Goal: Task Accomplishment & Management: Use online tool/utility

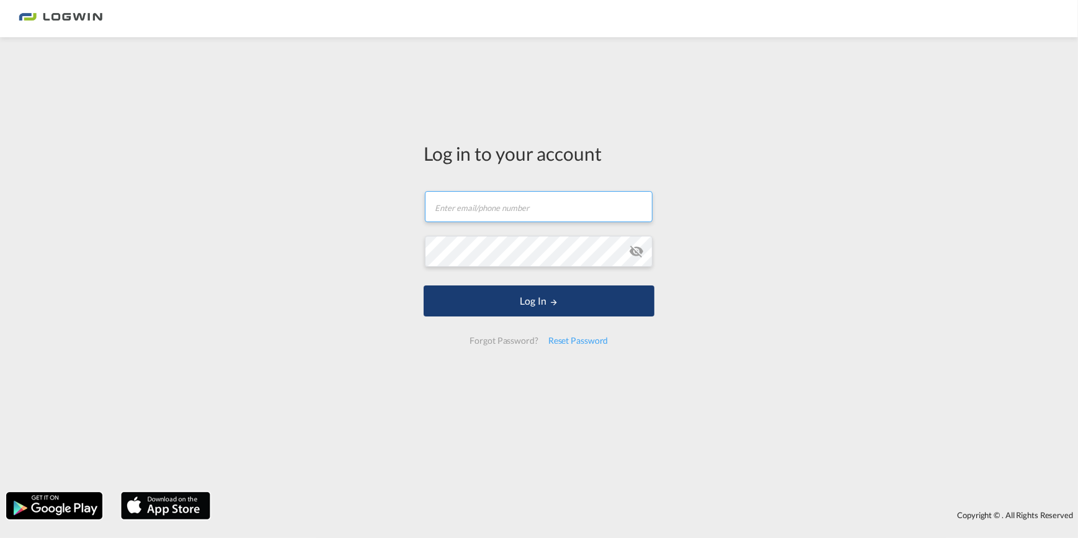
type input "[PERSON_NAME][EMAIL_ADDRESS][PERSON_NAME][DOMAIN_NAME]"
click at [547, 303] on button "Log In" at bounding box center [538, 300] width 231 height 31
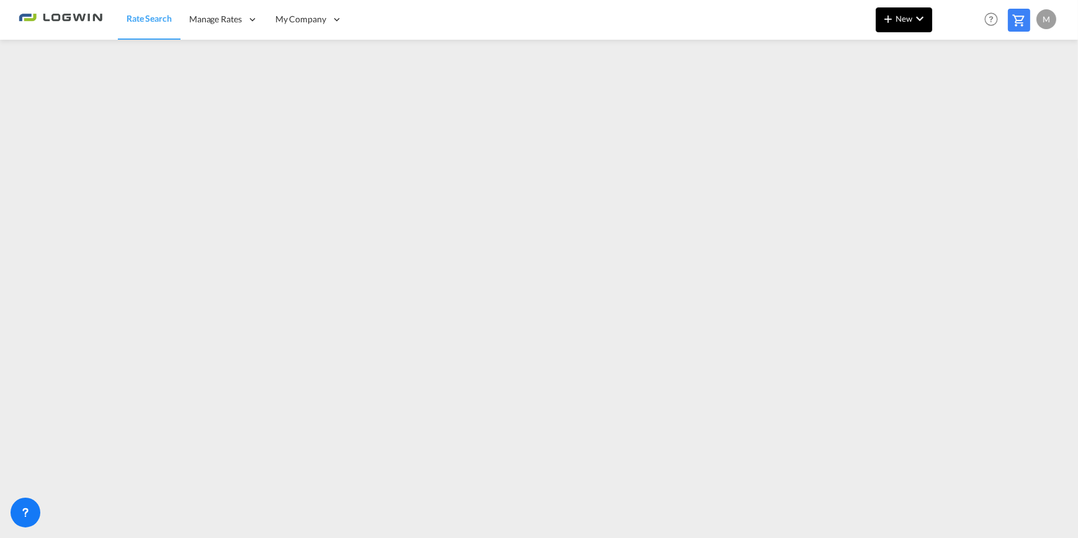
click at [921, 20] on md-icon "icon-chevron-down" at bounding box center [919, 18] width 15 height 15
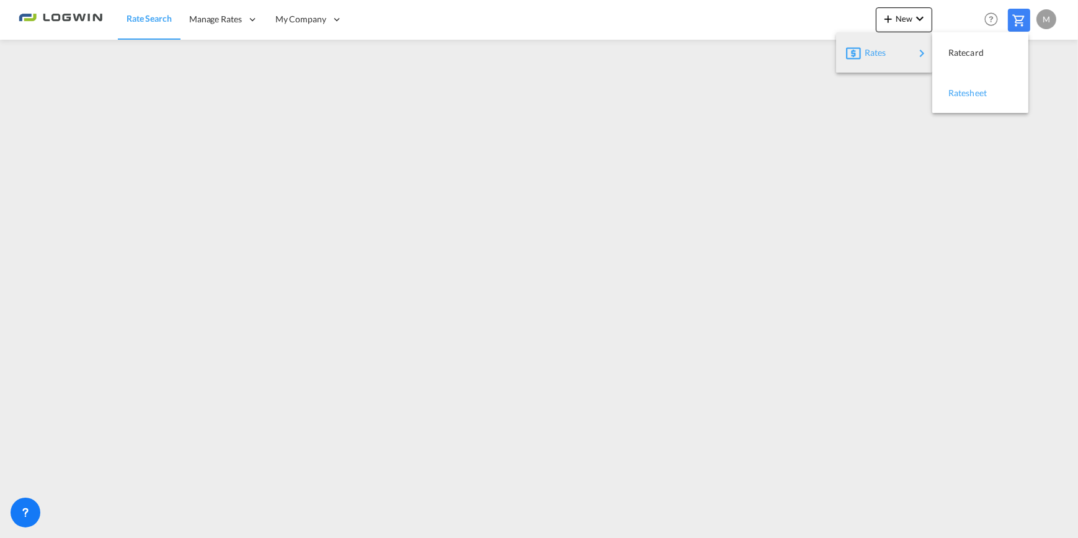
click at [962, 94] on span "Ratesheet" at bounding box center [955, 93] width 14 height 25
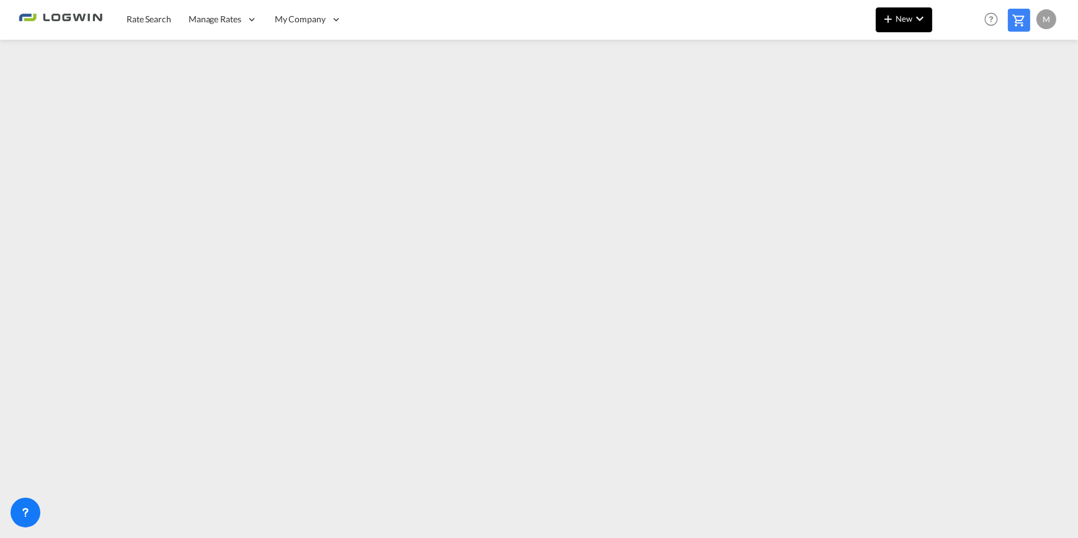
click at [900, 14] on span "New" at bounding box center [903, 19] width 46 height 10
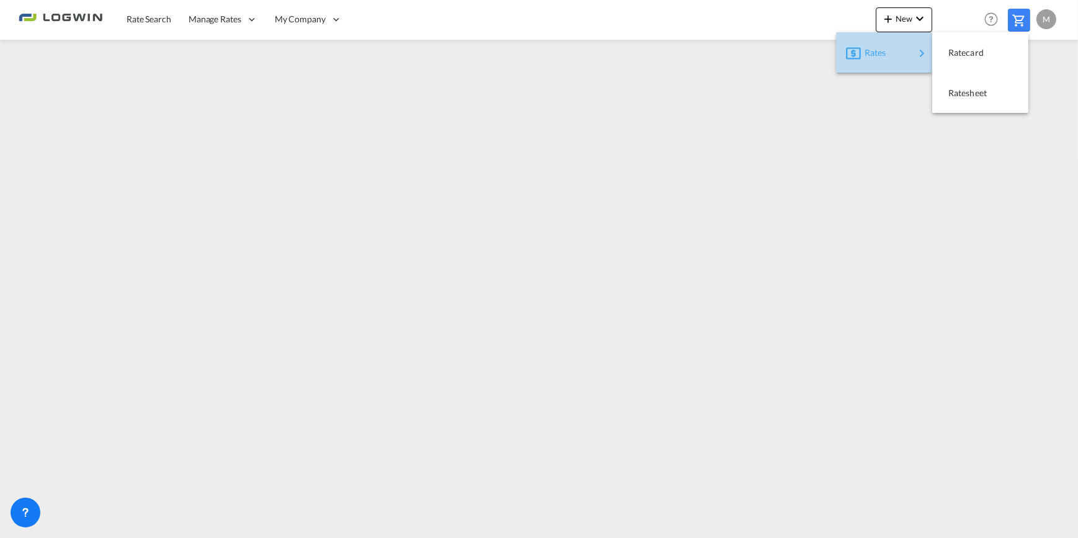
click at [867, 50] on span "Rates" at bounding box center [871, 52] width 15 height 25
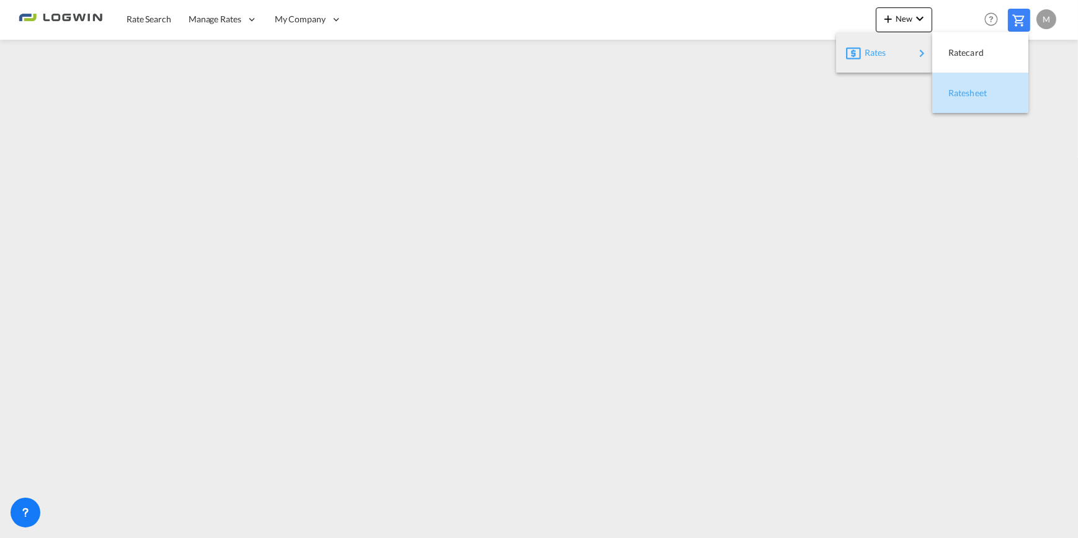
click at [962, 87] on span "Ratesheet" at bounding box center [955, 93] width 14 height 25
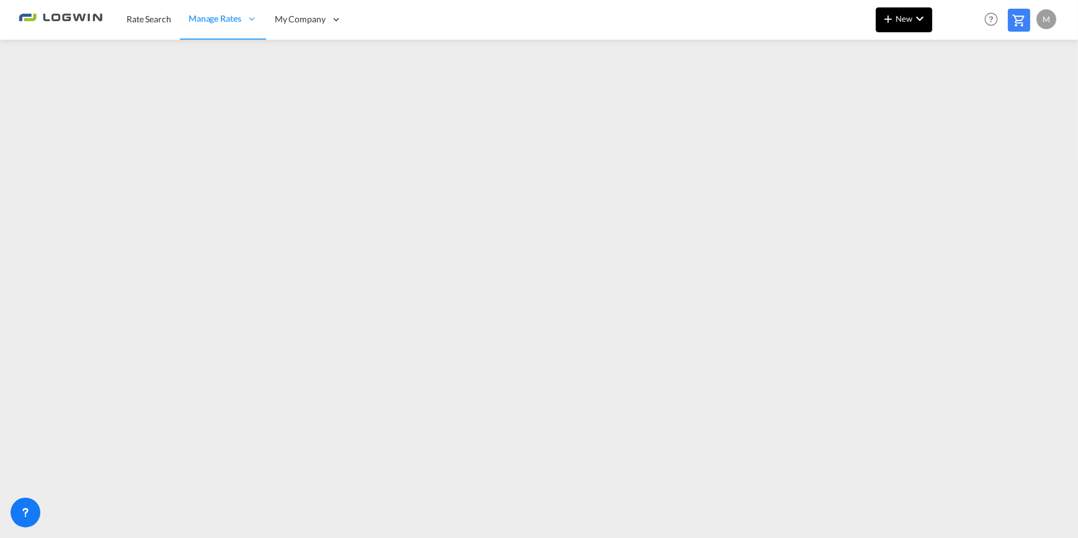
click at [912, 18] on md-icon "icon-chevron-down" at bounding box center [919, 18] width 15 height 15
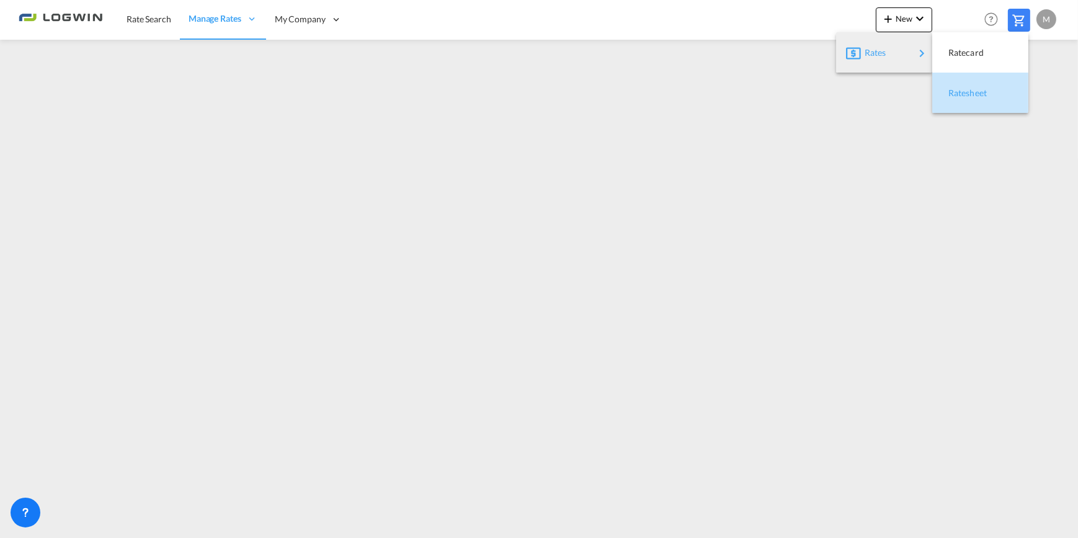
click at [962, 91] on span "Ratesheet" at bounding box center [955, 93] width 14 height 25
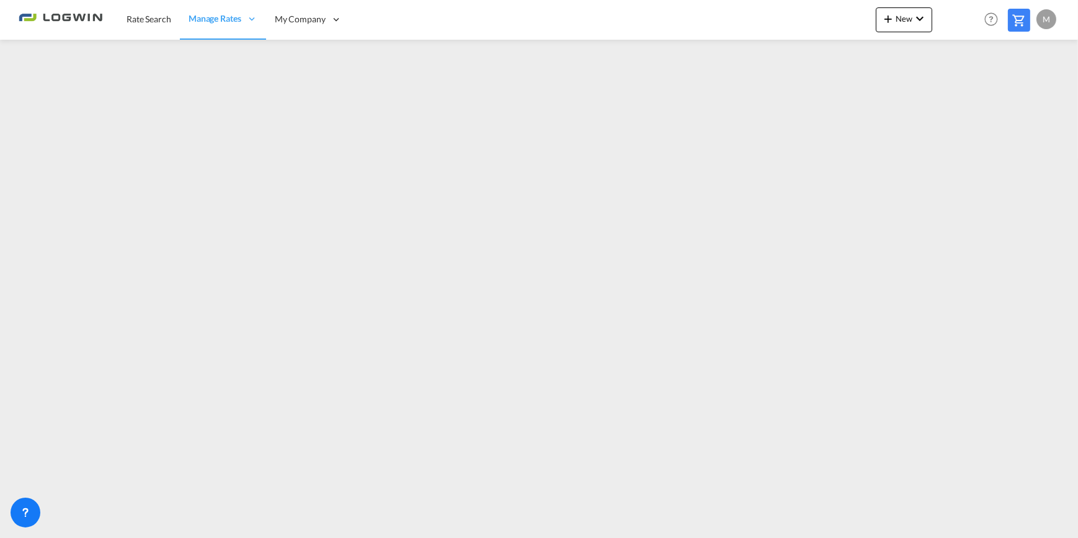
click at [1050, 21] on div "M" at bounding box center [1046, 19] width 20 height 20
click at [1019, 92] on button "Logout" at bounding box center [1031, 94] width 81 height 25
